Goal: Find specific page/section: Find specific page/section

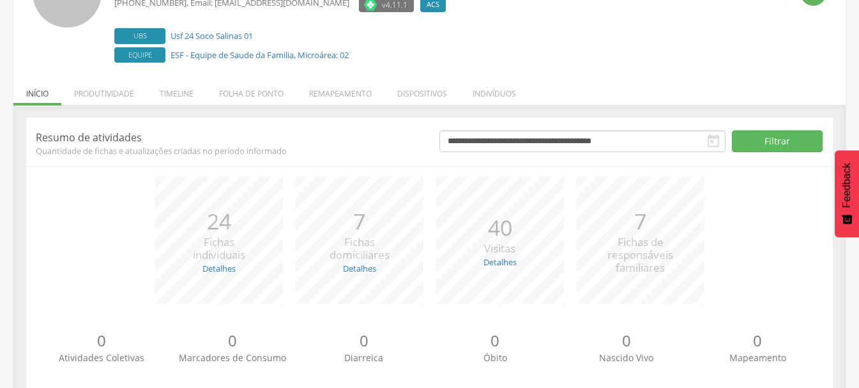
scroll to position [156, 0]
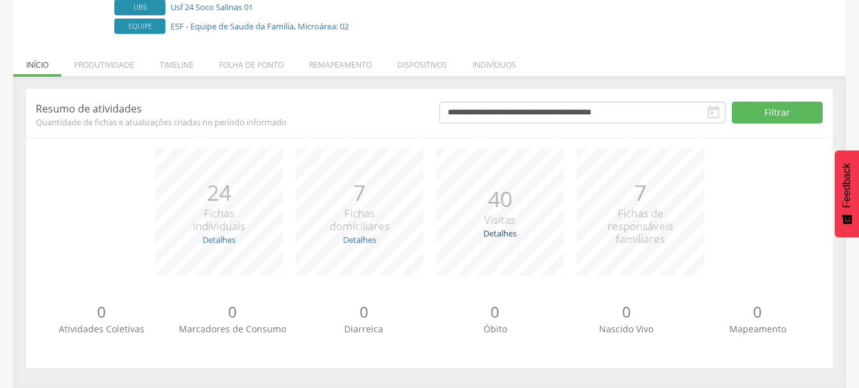
click at [485, 234] on link "Detalhes" at bounding box center [499, 232] width 33 height 11
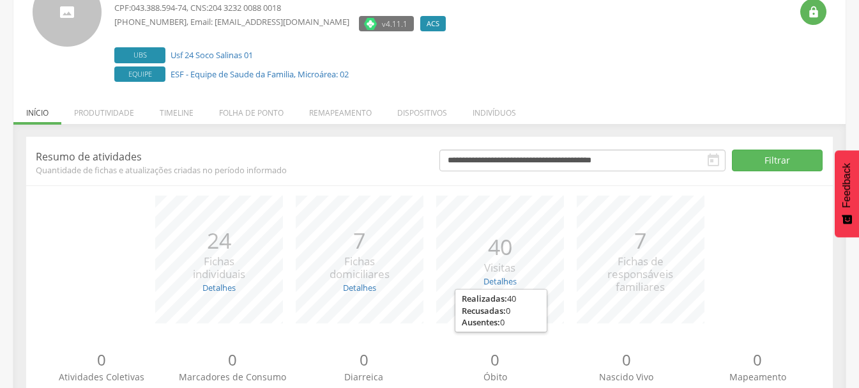
scroll to position [0, 0]
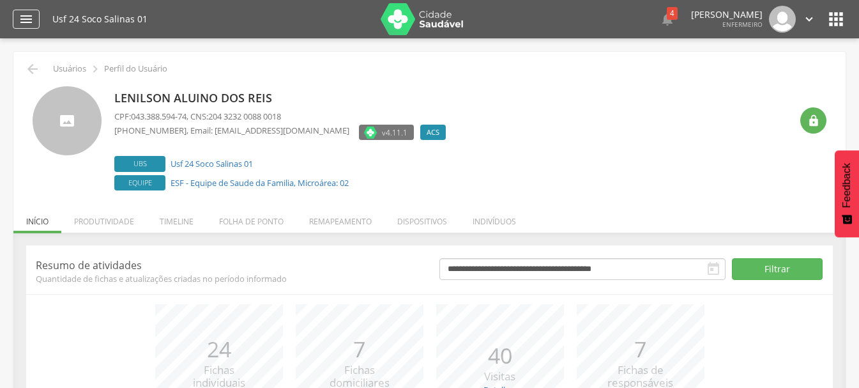
click at [28, 23] on icon "" at bounding box center [26, 18] width 15 height 15
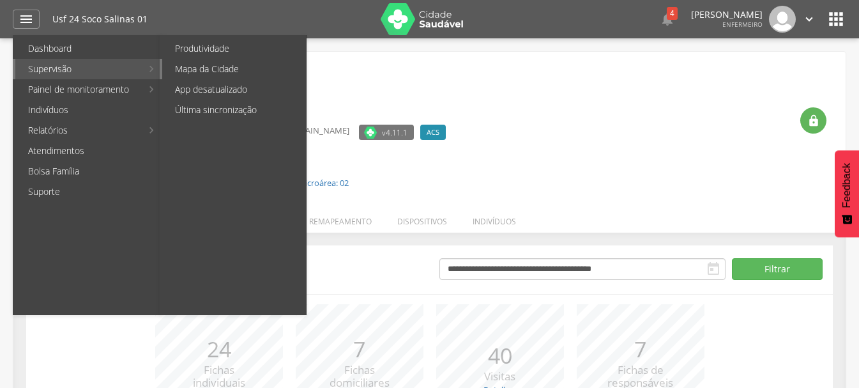
click at [222, 61] on link "Mapa da Cidade" at bounding box center [234, 69] width 144 height 20
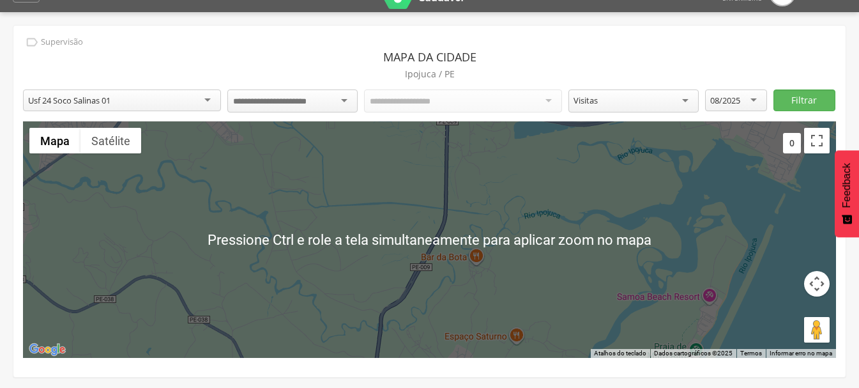
scroll to position [38, 0]
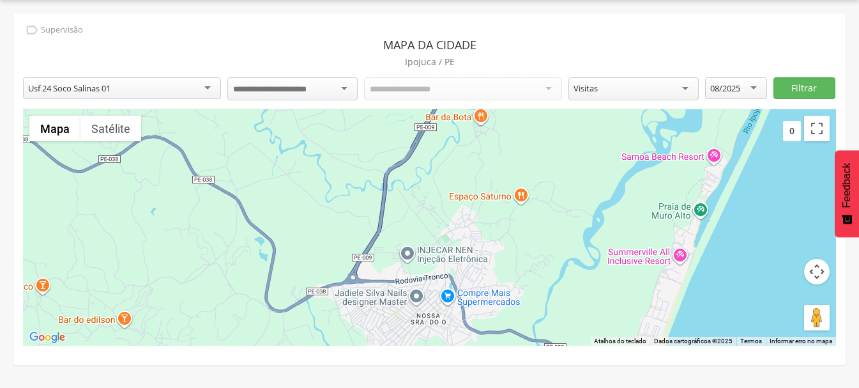
drag, startPoint x: 407, startPoint y: 241, endPoint x: 413, endPoint y: 107, distance: 134.3
click at [413, 107] on div "**********" at bounding box center [429, 188] width 832 height 351
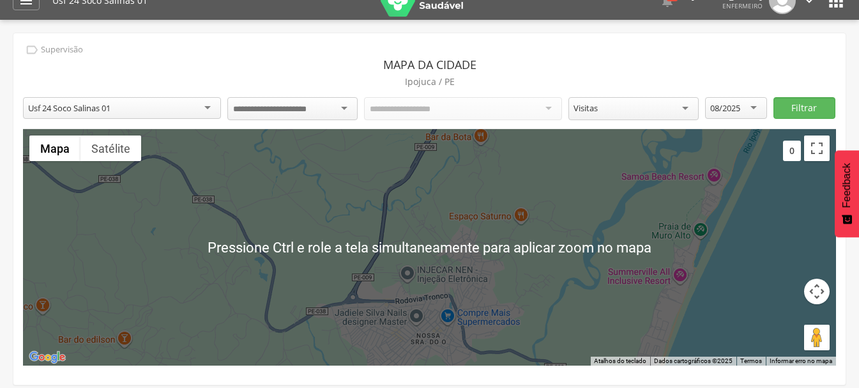
scroll to position [0, 0]
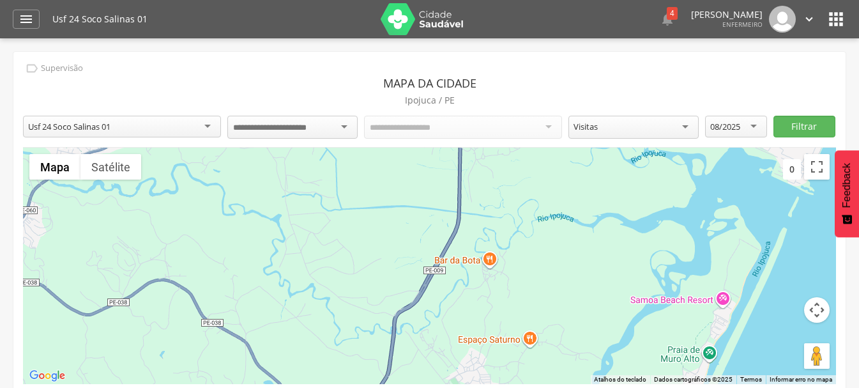
drag, startPoint x: 432, startPoint y: 324, endPoint x: 422, endPoint y: 373, distance: 49.6
click at [422, 373] on div at bounding box center [429, 266] width 813 height 236
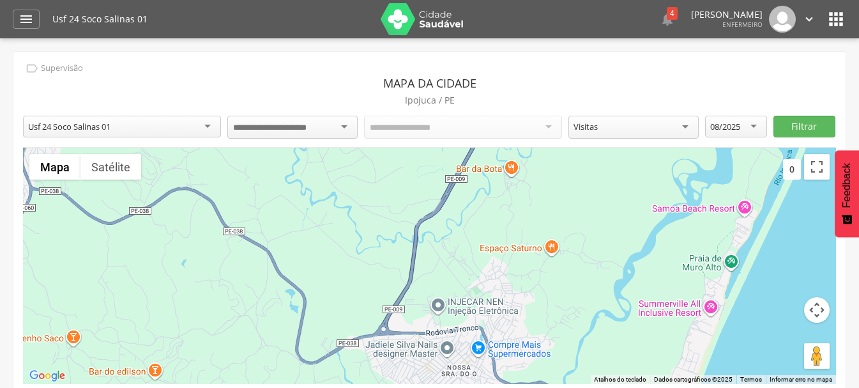
drag, startPoint x: 402, startPoint y: 257, endPoint x: 432, endPoint y: 144, distance: 117.4
click at [432, 144] on div "**********" at bounding box center [429, 227] width 832 height 351
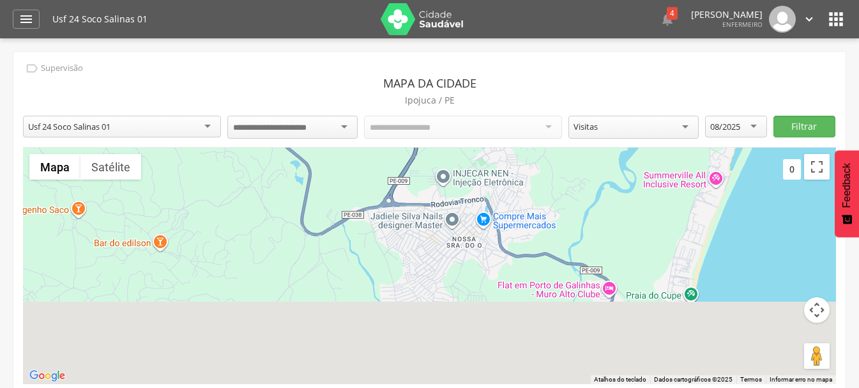
drag, startPoint x: 409, startPoint y: 310, endPoint x: 414, endPoint y: 158, distance: 152.1
click at [414, 158] on div at bounding box center [429, 266] width 813 height 236
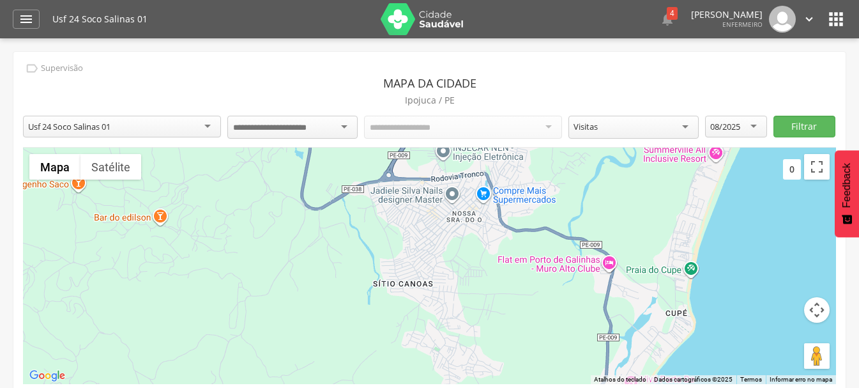
click at [445, 135] on div at bounding box center [463, 127] width 198 height 23
click at [352, 132] on div at bounding box center [292, 127] width 130 height 23
click at [499, 127] on div "Todos os Acs" at bounding box center [463, 127] width 198 height 22
drag, startPoint x: 764, startPoint y: 119, endPoint x: 756, endPoint y: 121, distance: 7.8
click at [758, 119] on div "08/2025" at bounding box center [736, 127] width 62 height 22
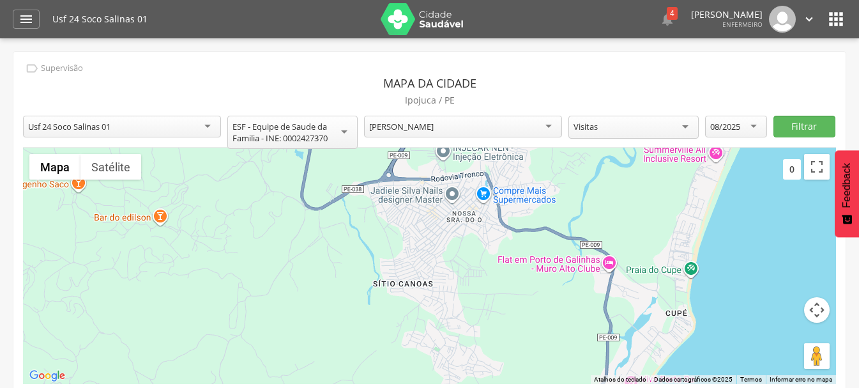
scroll to position [1839, 0]
click at [821, 109] on p "Ipojuca / PE" at bounding box center [429, 100] width 813 height 18
click at [811, 128] on button "Filtrar" at bounding box center [804, 127] width 62 height 22
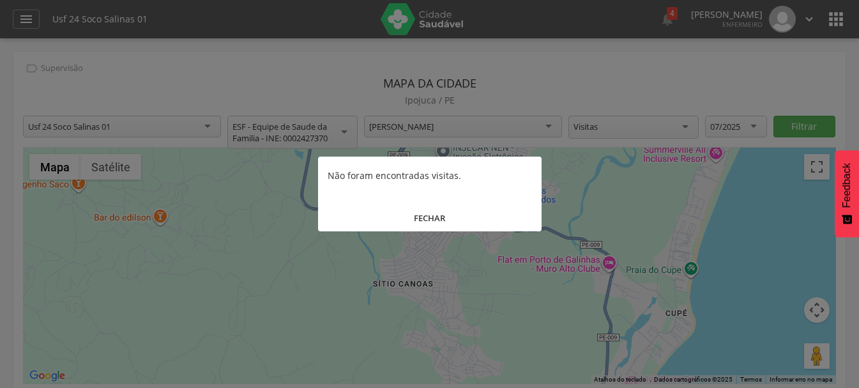
click at [430, 213] on button "FECHAR" at bounding box center [430, 217] width 224 height 27
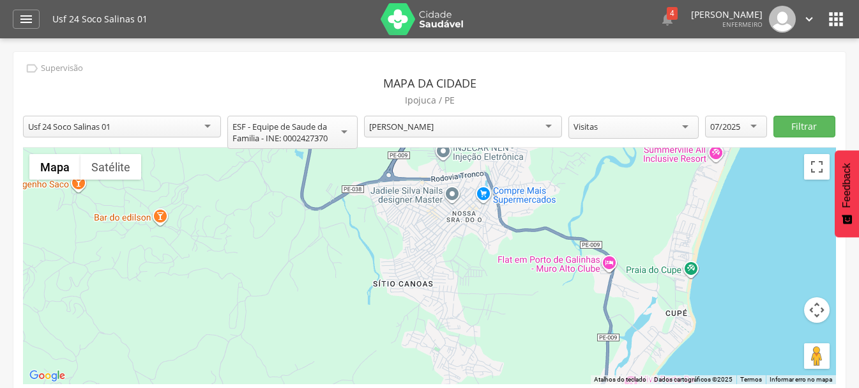
click at [762, 126] on div "07/2025" at bounding box center [736, 127] width 62 height 22
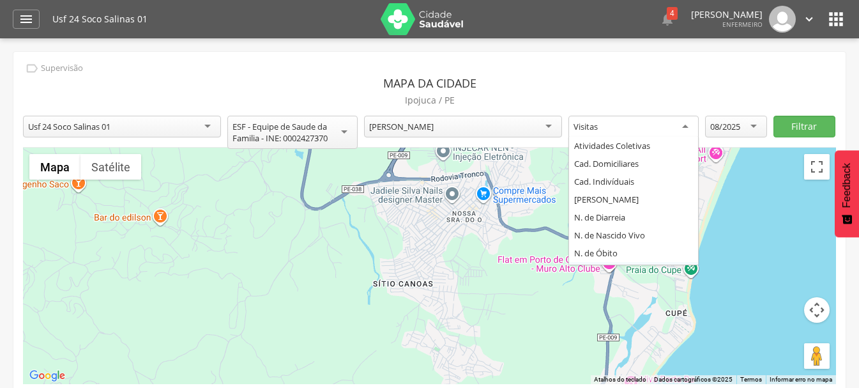
click at [663, 121] on div "Visitas" at bounding box center [633, 127] width 130 height 23
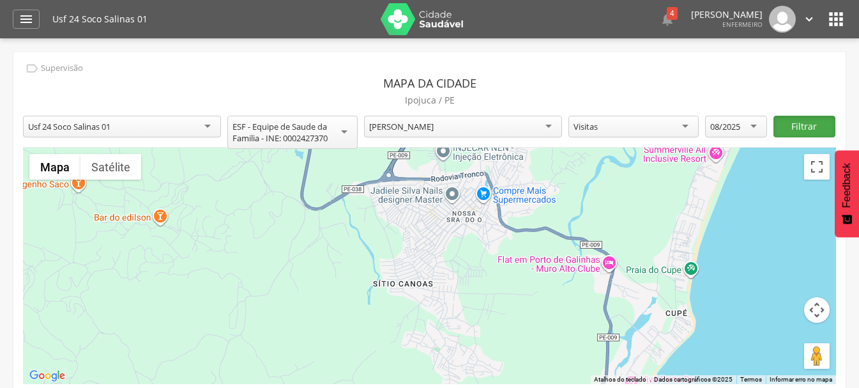
click at [796, 121] on button "Filtrar" at bounding box center [804, 127] width 62 height 22
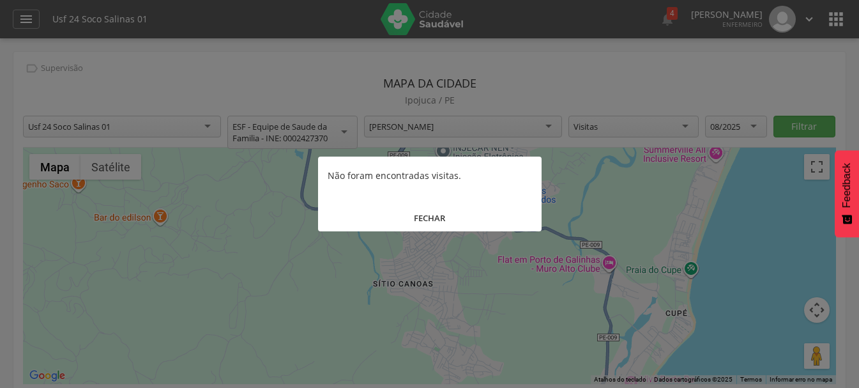
click at [432, 224] on button "FECHAR" at bounding box center [430, 217] width 224 height 27
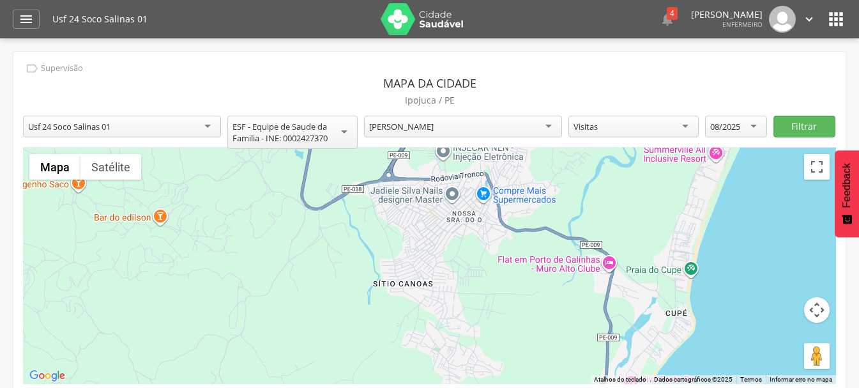
click at [447, 142] on div "**********" at bounding box center [463, 134] width 198 height 36
click at [449, 135] on div "[PERSON_NAME]" at bounding box center [463, 127] width 198 height 22
click at [787, 122] on button "Filtrar" at bounding box center [804, 127] width 62 height 22
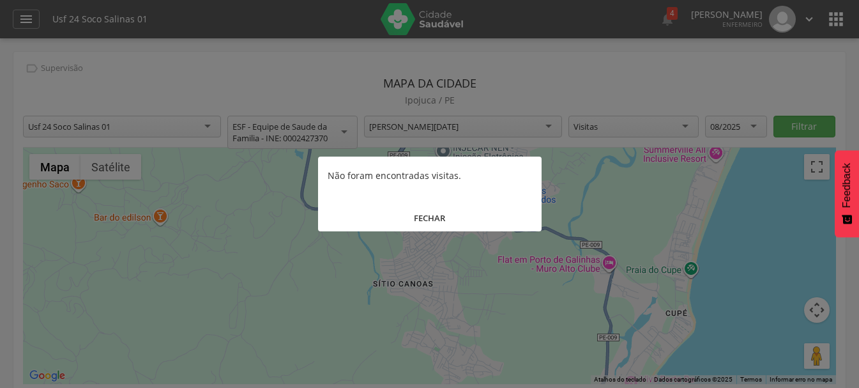
drag, startPoint x: 450, startPoint y: 216, endPoint x: 439, endPoint y: 213, distance: 11.3
click at [445, 215] on button "FECHAR" at bounding box center [430, 217] width 224 height 27
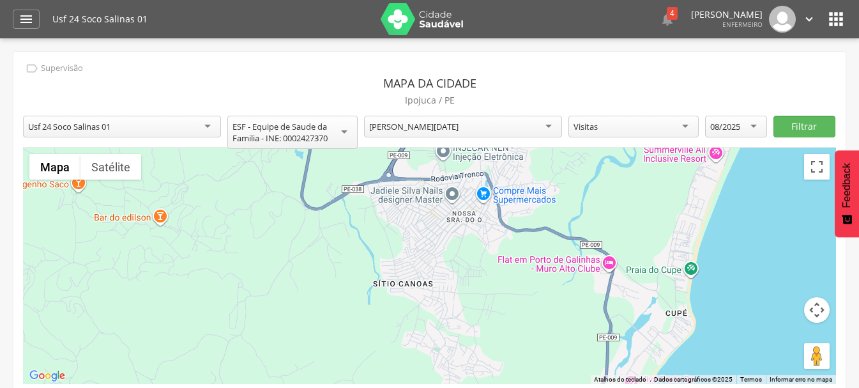
click at [437, 146] on div "**********" at bounding box center [463, 134] width 198 height 36
click at [441, 131] on div "[PERSON_NAME][DATE]" at bounding box center [413, 126] width 89 height 11
click at [805, 123] on button "Filtrar" at bounding box center [804, 127] width 62 height 22
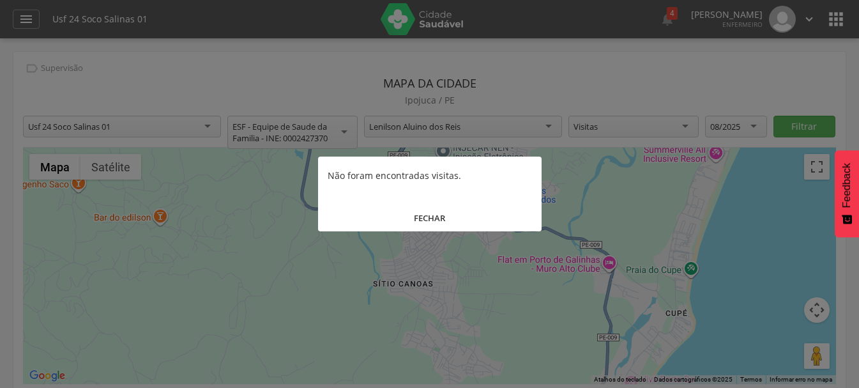
click at [432, 220] on button "FECHAR" at bounding box center [430, 217] width 224 height 27
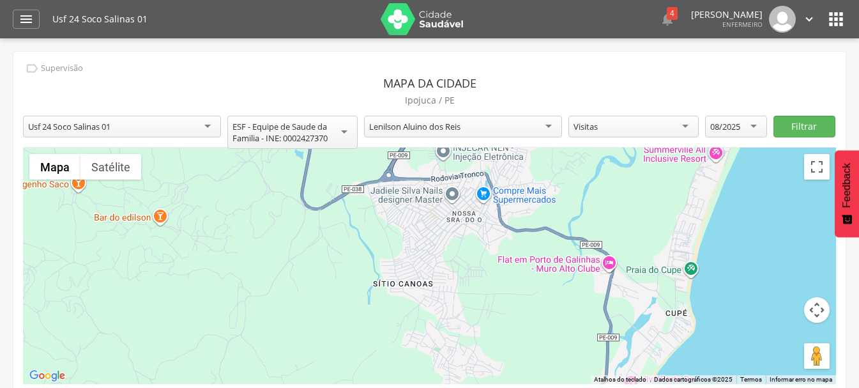
click at [714, 117] on div "08/2025" at bounding box center [736, 127] width 62 height 22
click at [803, 125] on button "Filtrar" at bounding box center [804, 127] width 62 height 22
click at [627, 133] on div "Visitas" at bounding box center [633, 127] width 130 height 22
click at [791, 127] on button "Filtrar" at bounding box center [804, 127] width 62 height 22
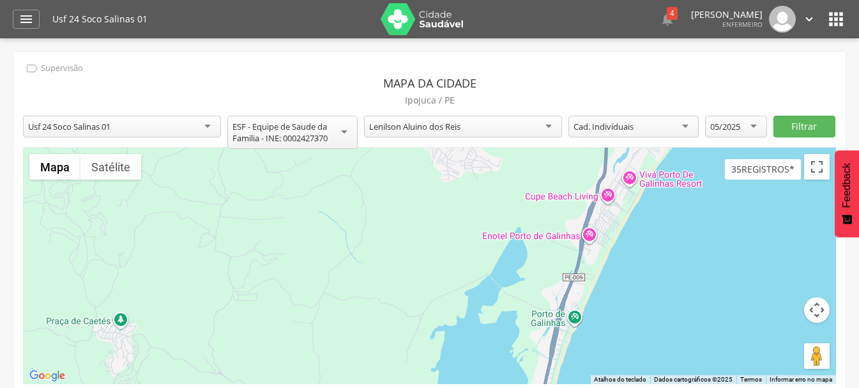
drag, startPoint x: 449, startPoint y: 291, endPoint x: 447, endPoint y: 86, distance: 205.7
click at [447, 86] on div "**********" at bounding box center [429, 227] width 832 height 351
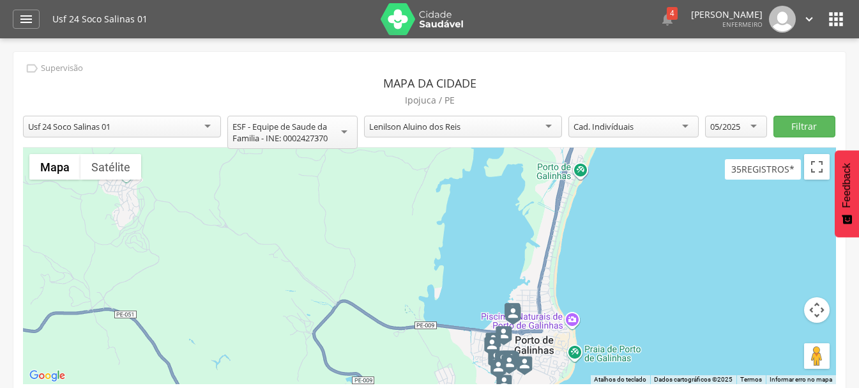
drag, startPoint x: 425, startPoint y: 271, endPoint x: 416, endPoint y: 109, distance: 161.8
click at [416, 109] on div "**********" at bounding box center [429, 227] width 832 height 351
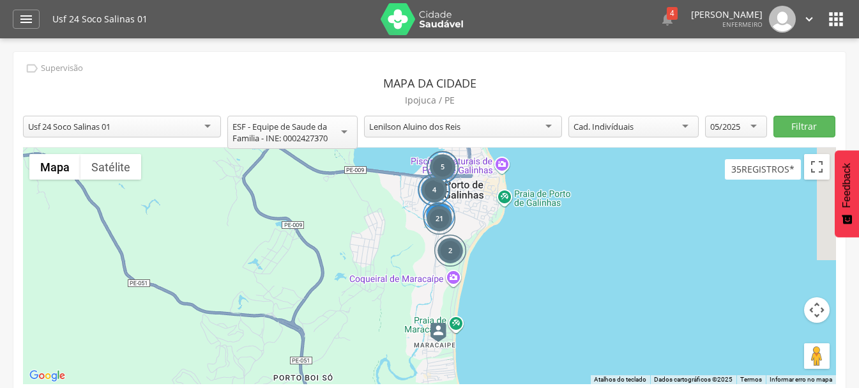
drag, startPoint x: 445, startPoint y: 311, endPoint x: 400, endPoint y: 162, distance: 156.0
click at [400, 162] on div "58 71 14 21 4 2 5" at bounding box center [429, 266] width 813 height 236
click at [383, 142] on div "**********" at bounding box center [463, 134] width 198 height 36
click at [381, 135] on div "Lenilson Aluino dos Reis" at bounding box center [463, 127] width 198 height 22
click at [431, 192] on div "4" at bounding box center [434, 190] width 32 height 32
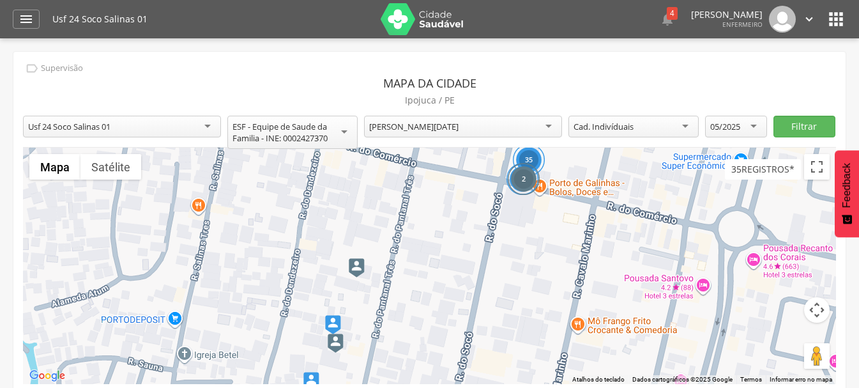
click at [528, 184] on div "2" at bounding box center [524, 179] width 32 height 32
